Goal: Task Accomplishment & Management: Use online tool/utility

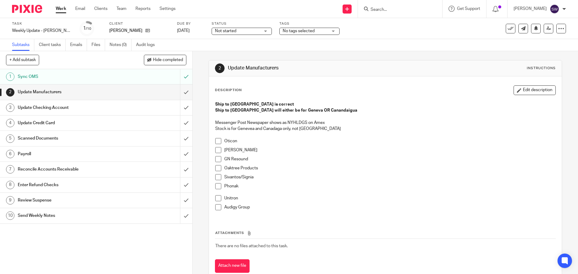
click at [215, 142] on span at bounding box center [218, 141] width 6 height 6
click at [217, 148] on span at bounding box center [218, 150] width 6 height 6
click at [219, 161] on span at bounding box center [218, 159] width 6 height 6
click at [216, 167] on span at bounding box center [218, 168] width 6 height 6
click at [217, 176] on span at bounding box center [218, 177] width 6 height 6
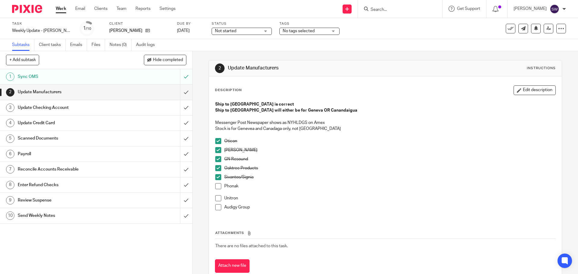
click at [220, 188] on span at bounding box center [218, 186] width 6 height 6
click at [217, 198] on span at bounding box center [218, 198] width 6 height 6
click at [217, 209] on span at bounding box center [218, 207] width 6 height 6
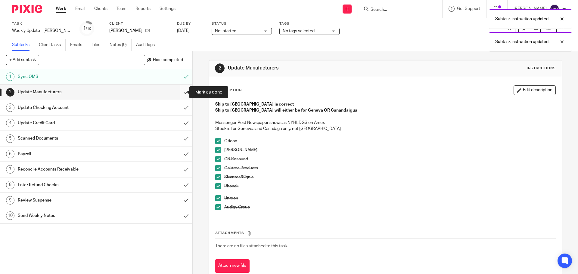
click at [181, 89] on input "submit" at bounding box center [96, 92] width 192 height 15
